Goal: Task Accomplishment & Management: Use online tool/utility

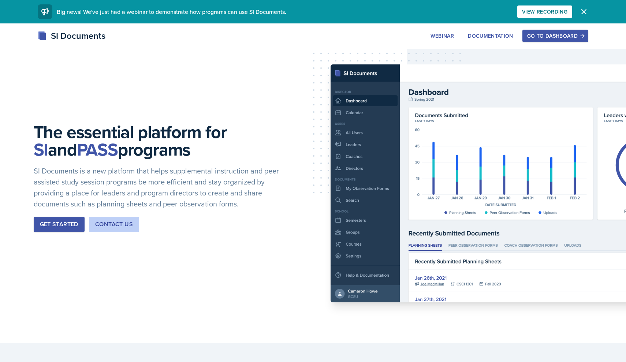
click at [553, 33] on div "Go to Dashboard" at bounding box center [555, 36] width 56 height 6
click at [558, 35] on div "Go to Dashboard" at bounding box center [555, 36] width 56 height 6
click at [561, 37] on div "Go to Dashboard" at bounding box center [555, 36] width 56 height 6
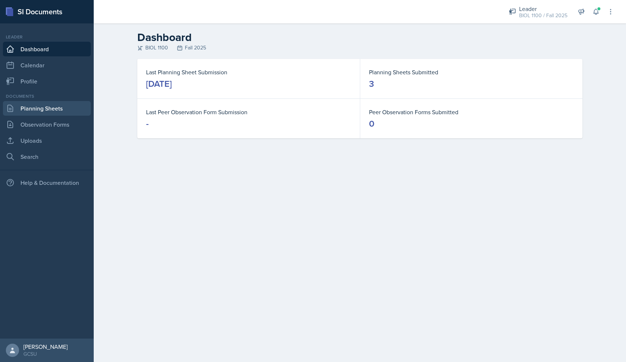
click at [45, 104] on link "Planning Sheets" at bounding box center [47, 108] width 88 height 15
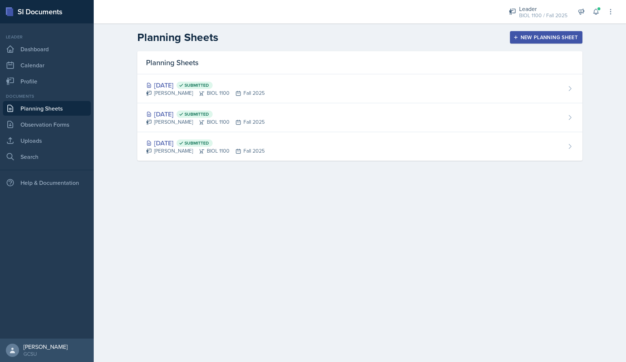
click at [551, 36] on div "New Planning Sheet" at bounding box center [546, 37] width 63 height 6
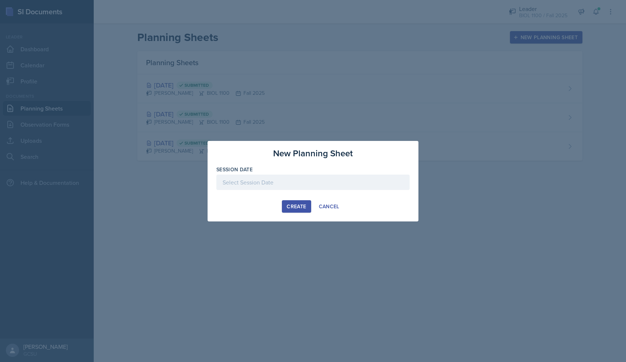
click at [239, 183] on div at bounding box center [312, 182] width 193 height 15
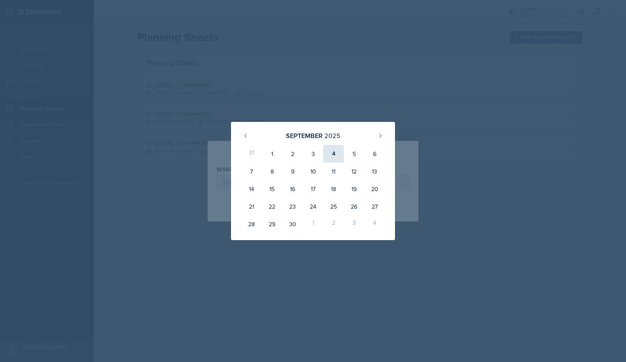
click at [330, 154] on div "4" at bounding box center [333, 154] width 20 height 18
type input "September 4th, 2025"
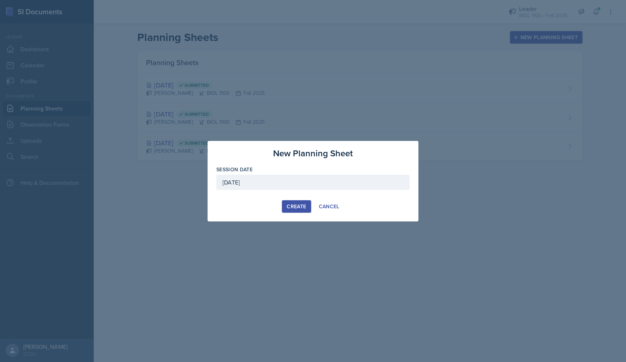
click at [296, 204] on div "Create" at bounding box center [296, 207] width 19 height 6
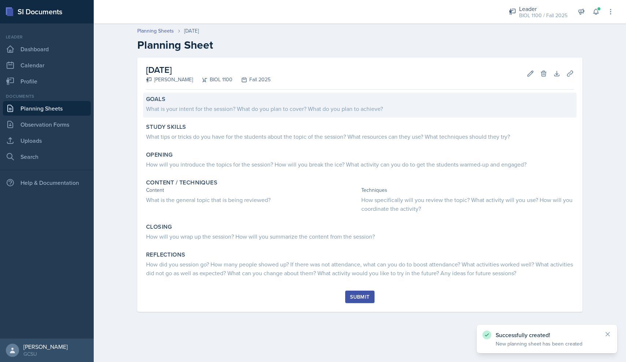
click at [245, 101] on div "Goals" at bounding box center [360, 99] width 428 height 7
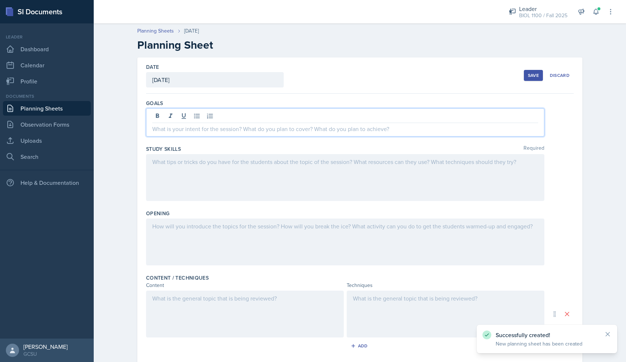
click at [250, 116] on div at bounding box center [345, 122] width 398 height 28
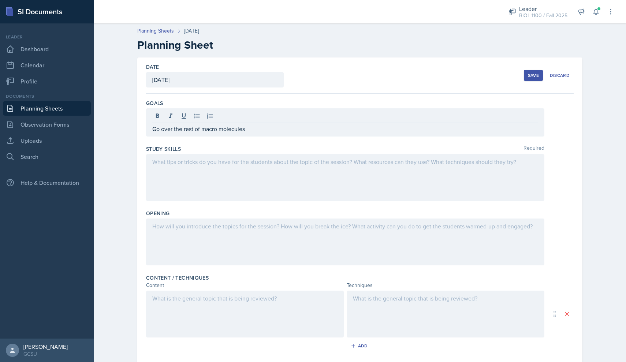
click at [221, 168] on div at bounding box center [345, 177] width 398 height 47
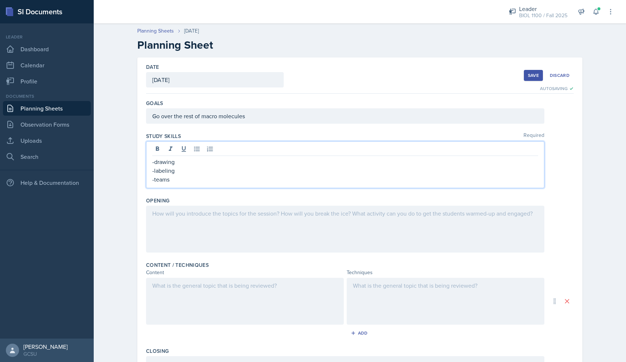
click at [186, 213] on div at bounding box center [345, 229] width 398 height 47
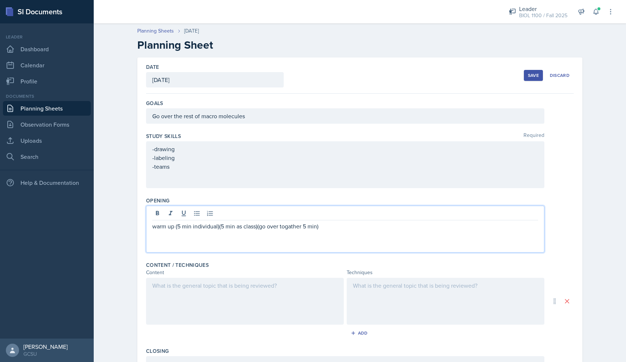
click at [380, 291] on div at bounding box center [446, 301] width 198 height 47
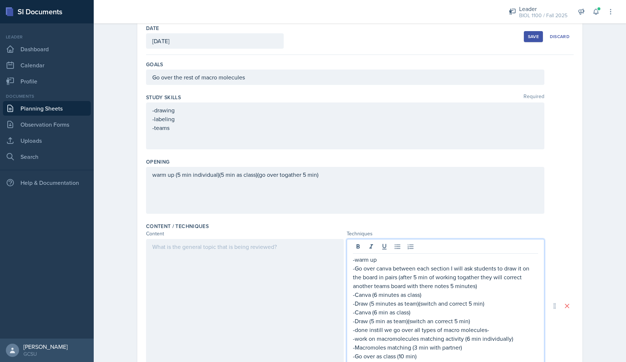
scroll to position [48, 0]
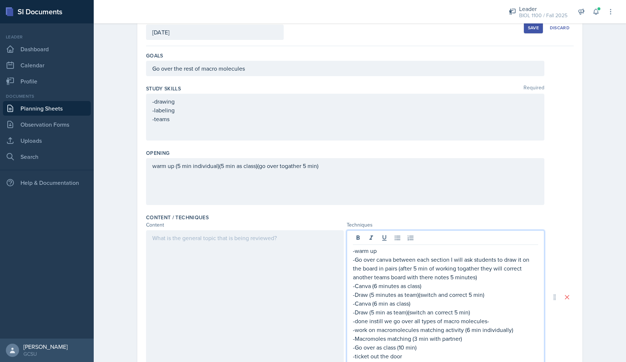
click at [183, 252] on div at bounding box center [245, 297] width 198 height 134
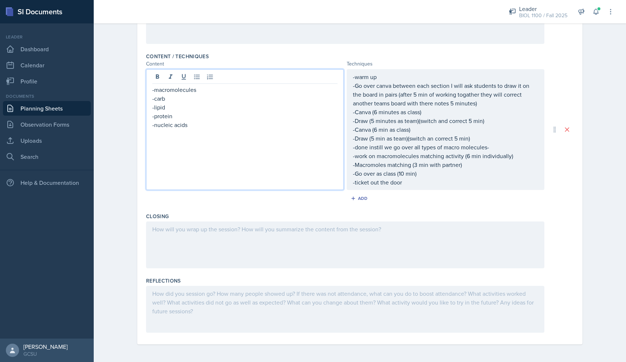
scroll to position [209, 0]
click at [290, 230] on div at bounding box center [345, 244] width 398 height 47
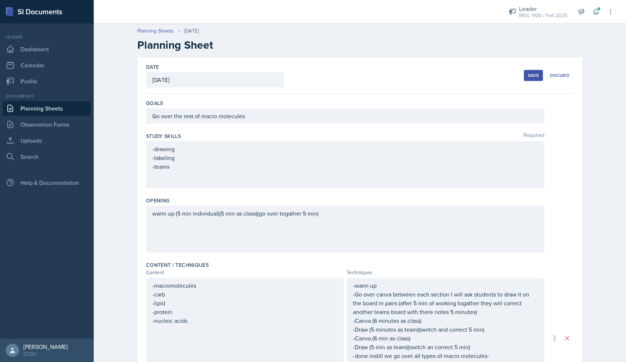
scroll to position [0, 0]
click at [534, 76] on div "Save" at bounding box center [533, 75] width 11 height 6
